Goal: Task Accomplishment & Management: Manage account settings

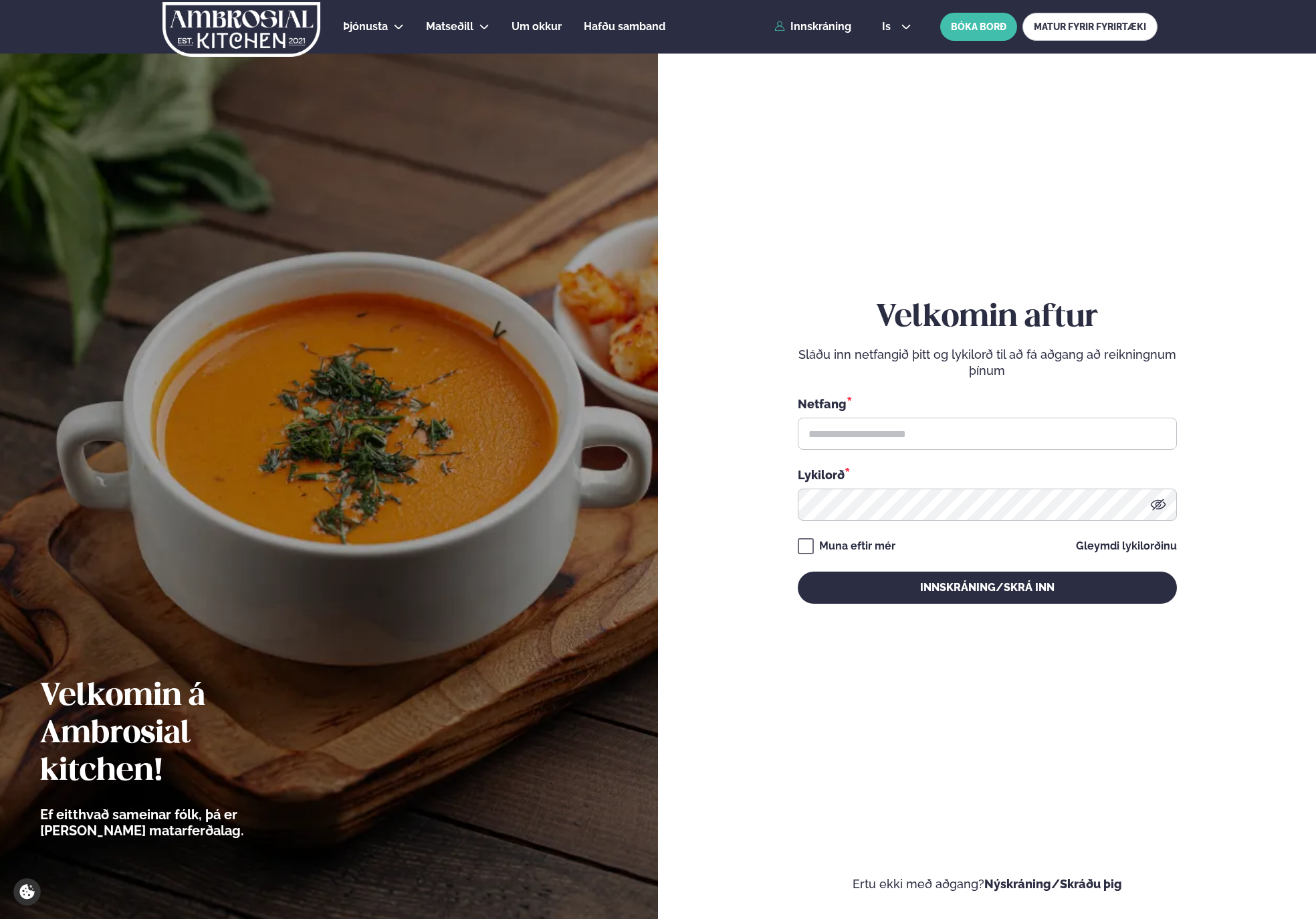
click at [980, 410] on div "Netfang *" at bounding box center [987, 403] width 379 height 17
click at [965, 427] on input "text" at bounding box center [987, 434] width 379 height 32
type input "**********"
click at [798, 572] on button "Innskráning/Skrá inn" at bounding box center [987, 588] width 379 height 32
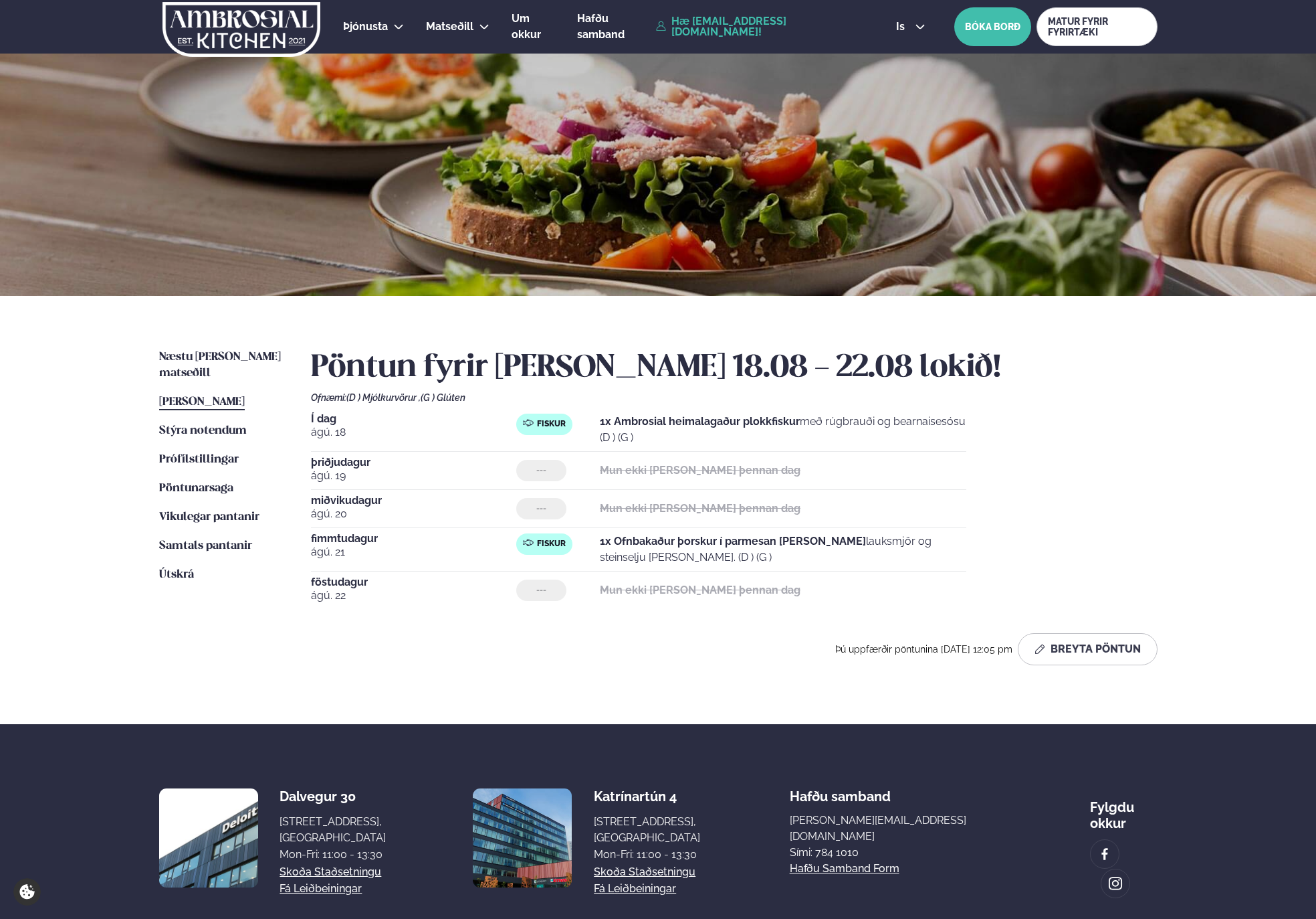
drag, startPoint x: 706, startPoint y: 429, endPoint x: 639, endPoint y: 412, distance: 69.1
click at [577, 406] on div "Pöntun fyrir [PERSON_NAME] 18.08 - 22.08 lokið! Ofnæmi: (D ) Mjólkurvörur , (G …" at bounding box center [734, 507] width 847 height 316
drag, startPoint x: 1040, startPoint y: 474, endPoint x: 1033, endPoint y: 470, distance: 8.1
click at [1040, 474] on div "Í dag [DATE] Fiskur 1x Ambrosial heimalagaður plokkfiskur með rúgbrauði og bear…" at bounding box center [734, 511] width 847 height 195
drag, startPoint x: 612, startPoint y: 396, endPoint x: 751, endPoint y: 412, distance: 139.9
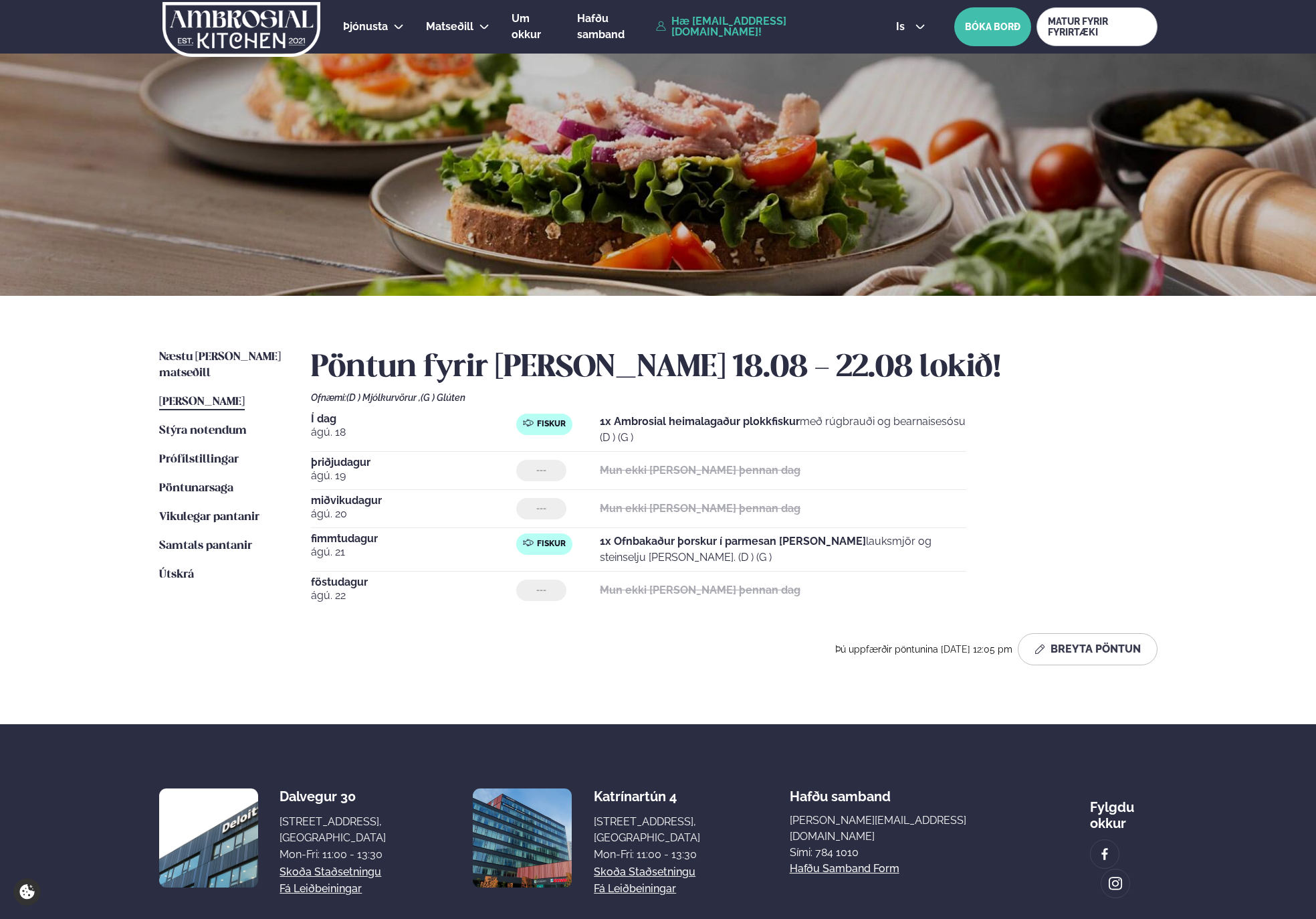
click at [552, 383] on div "Pöntun fyrir [PERSON_NAME] 18.08 - 22.08 lokið! Ofnæmi: (D ) Mjólkurvörur , (G …" at bounding box center [734, 507] width 847 height 316
click at [1142, 460] on div "Í dag [DATE] Fiskur 1x Ambrosial heimalagaður plokkfiskur með rúgbrauði og bear…" at bounding box center [734, 511] width 847 height 195
